Goal: Find specific page/section: Find specific page/section

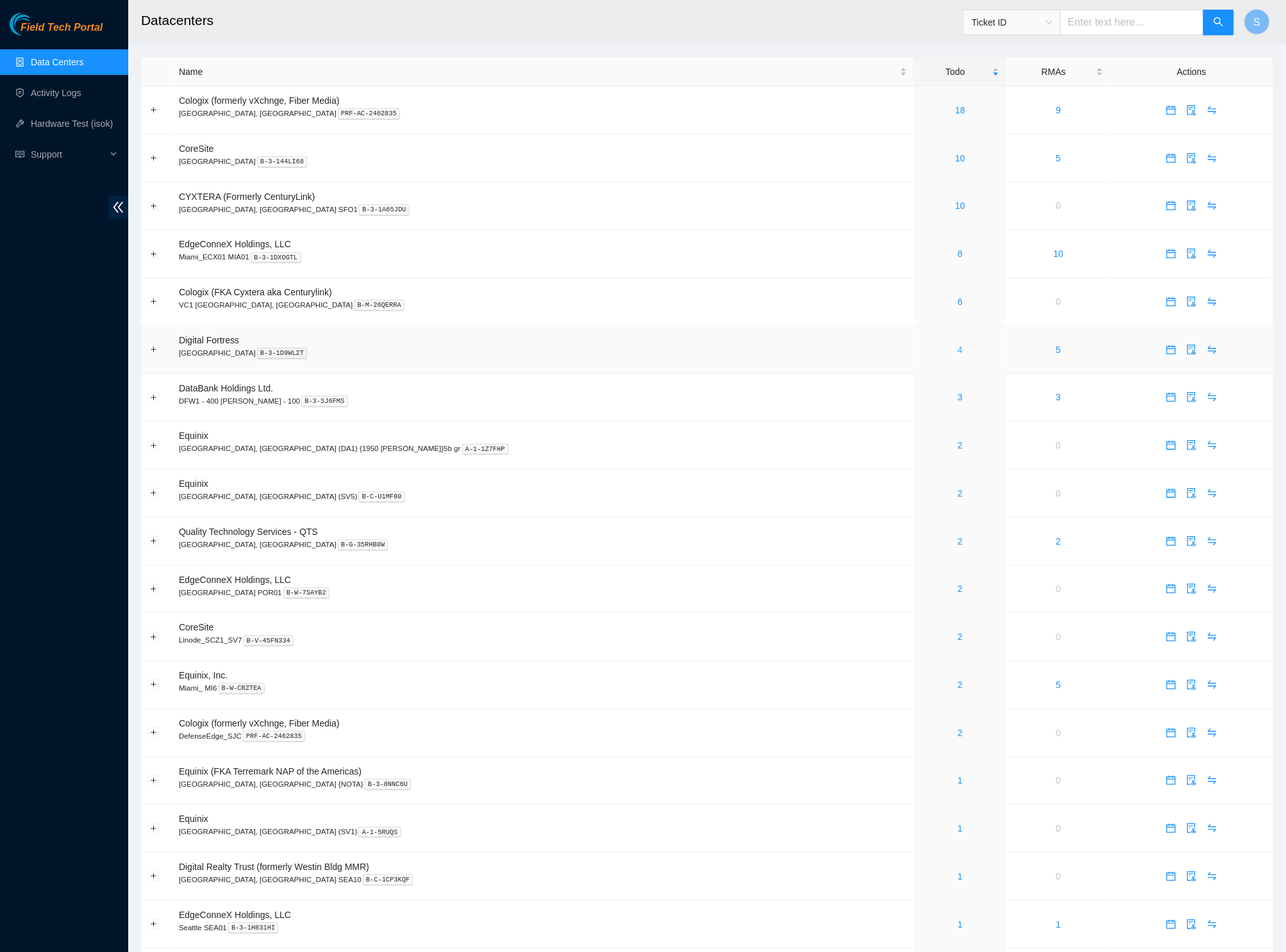
click at [958, 350] on link "4" at bounding box center [960, 350] width 5 height 11
click at [118, 209] on icon "double-left" at bounding box center [118, 208] width 14 height 14
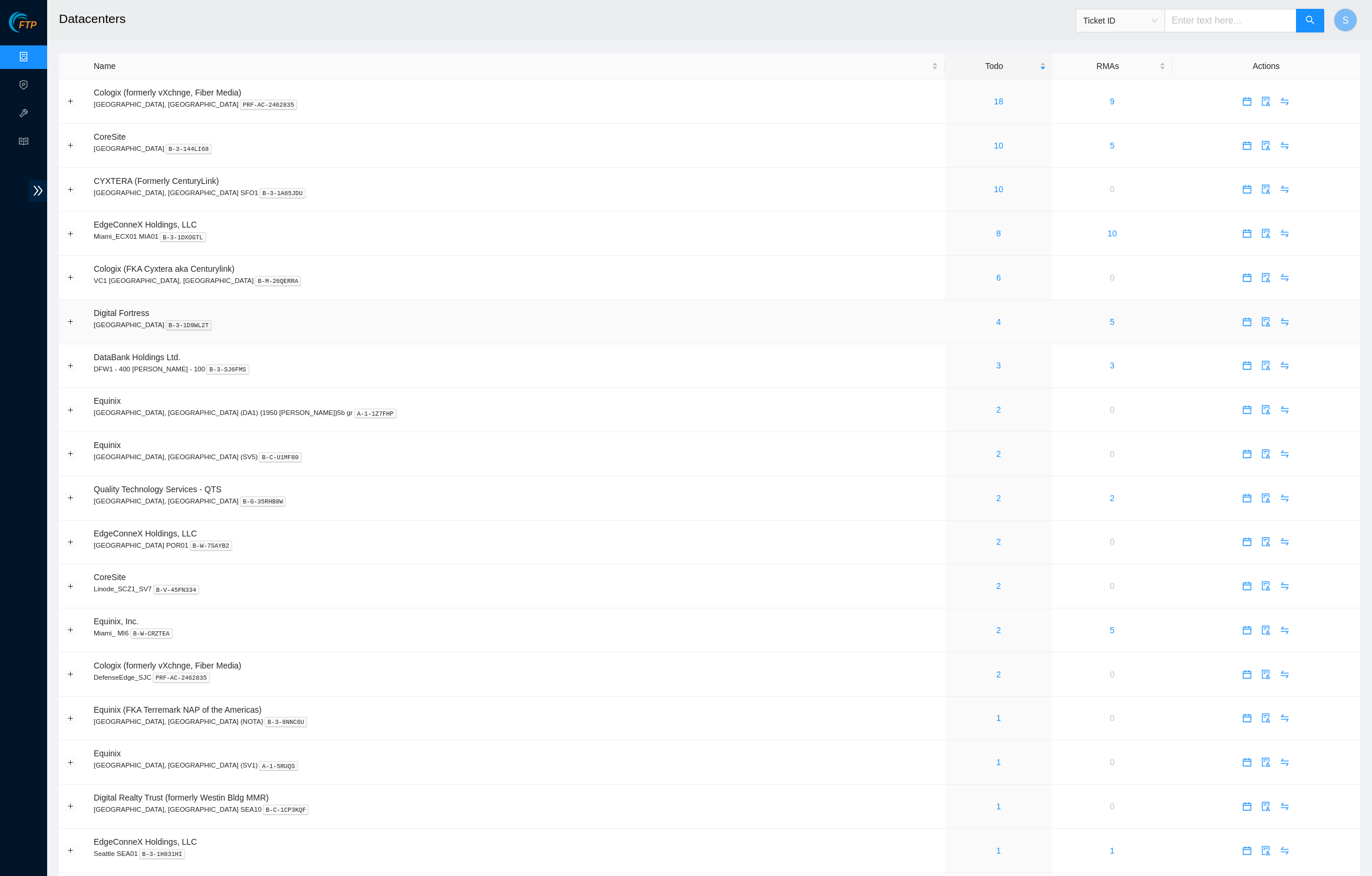
click at [724, 324] on p "Seattle B-3-1D9WL2T" at bounding box center [515, 324] width 844 height 10
click at [732, 401] on td "Equinix Dallas, TX (DA1) {1950 N. Stemmons}5b gr A-1-1Z7FHP" at bounding box center [516, 409] width 858 height 44
